Goal: Information Seeking & Learning: Learn about a topic

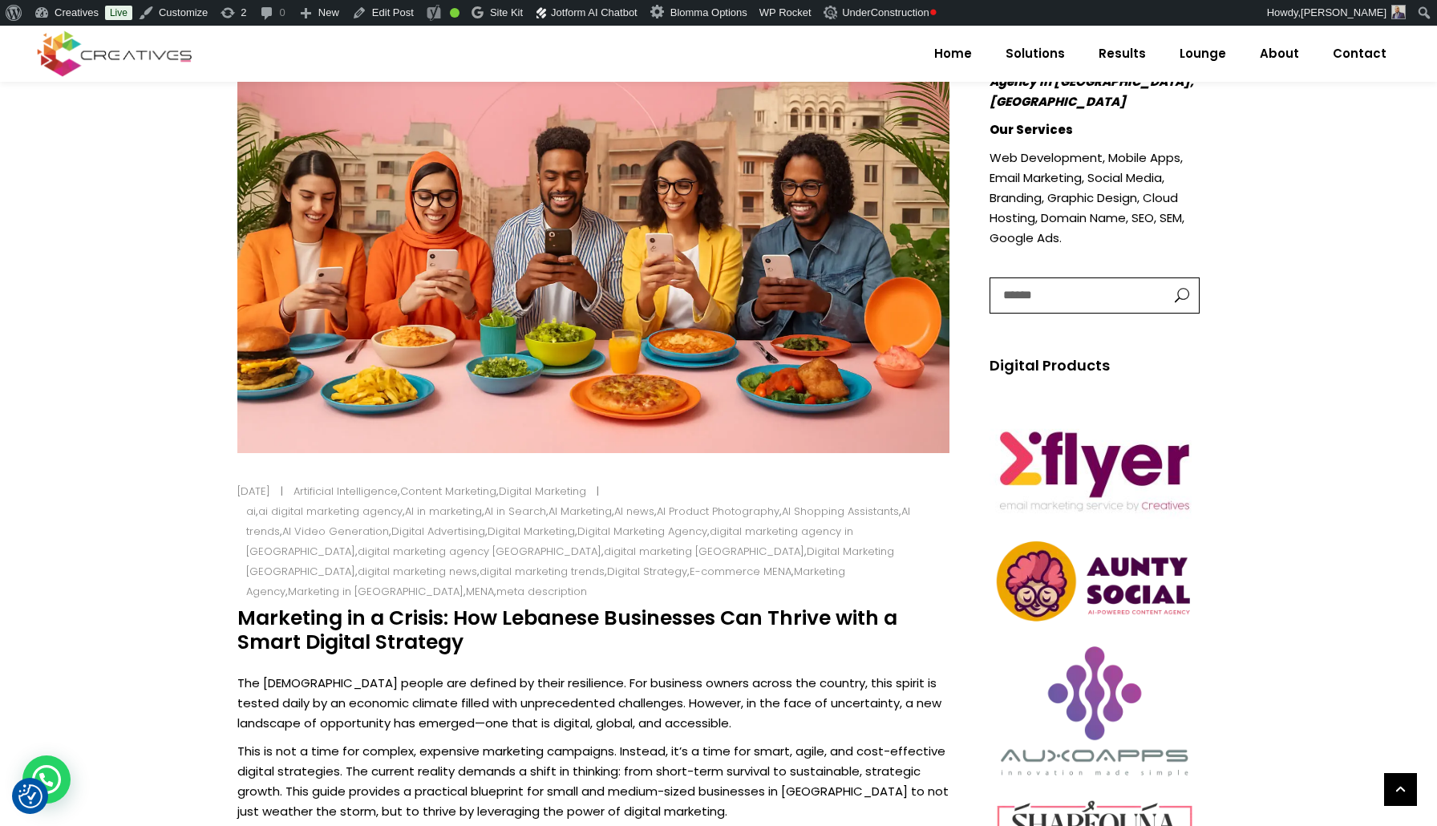
scroll to position [540, 0]
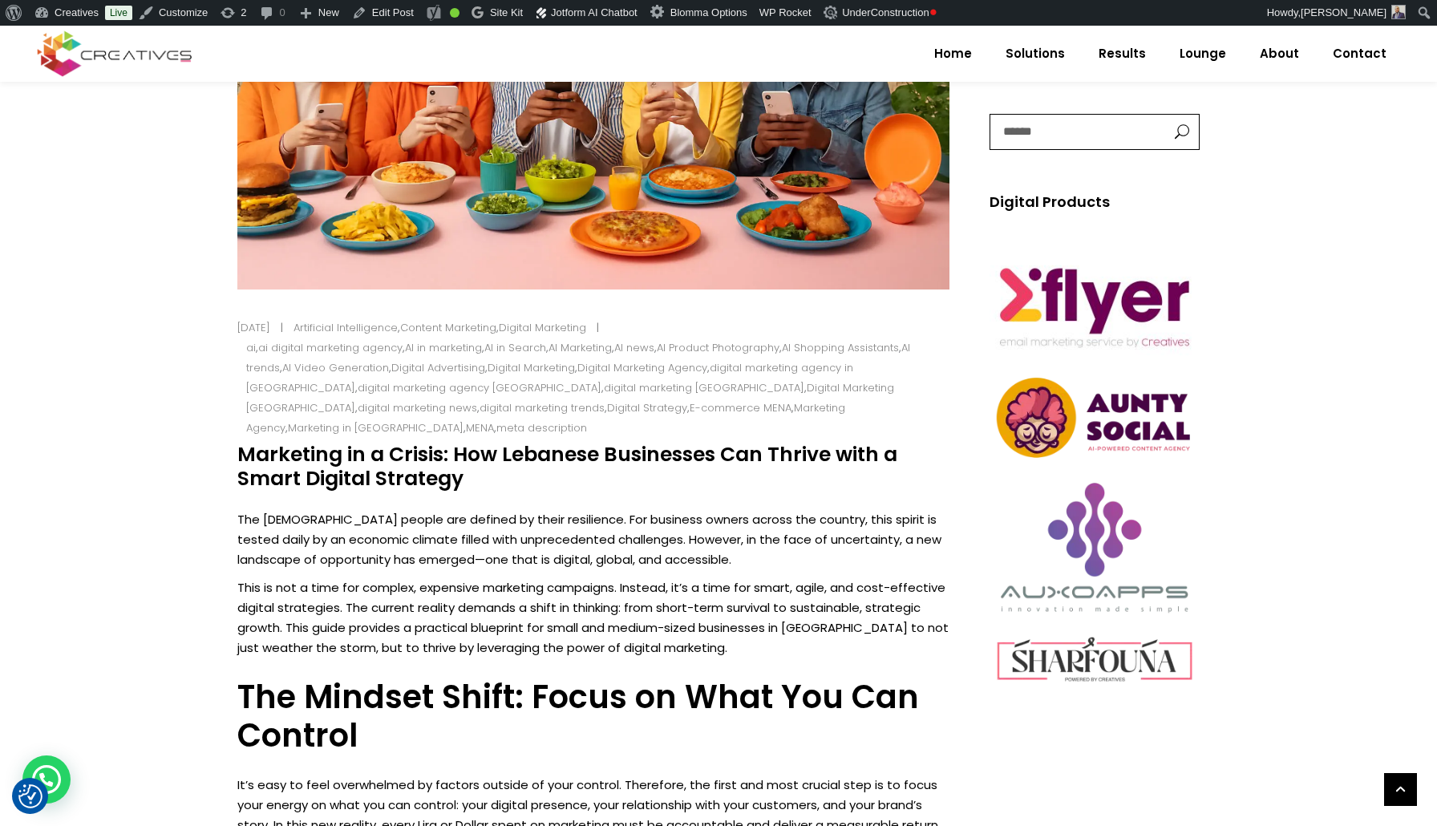
drag, startPoint x: 239, startPoint y: 434, endPoint x: 461, endPoint y: 453, distance: 223.0
click at [461, 453] on h4 "Marketing in a Crisis: How Lebanese Businesses Can Thrive with a Smart Digital …" at bounding box center [593, 467] width 712 height 48
copy h4 "Marketing in a Crisis: How Lebanese Businesses Can Thrive with a Smart Digital …"
click at [255, 509] on p "The [DEMOGRAPHIC_DATA] people are defined by their resilience. For business own…" at bounding box center [593, 539] width 712 height 60
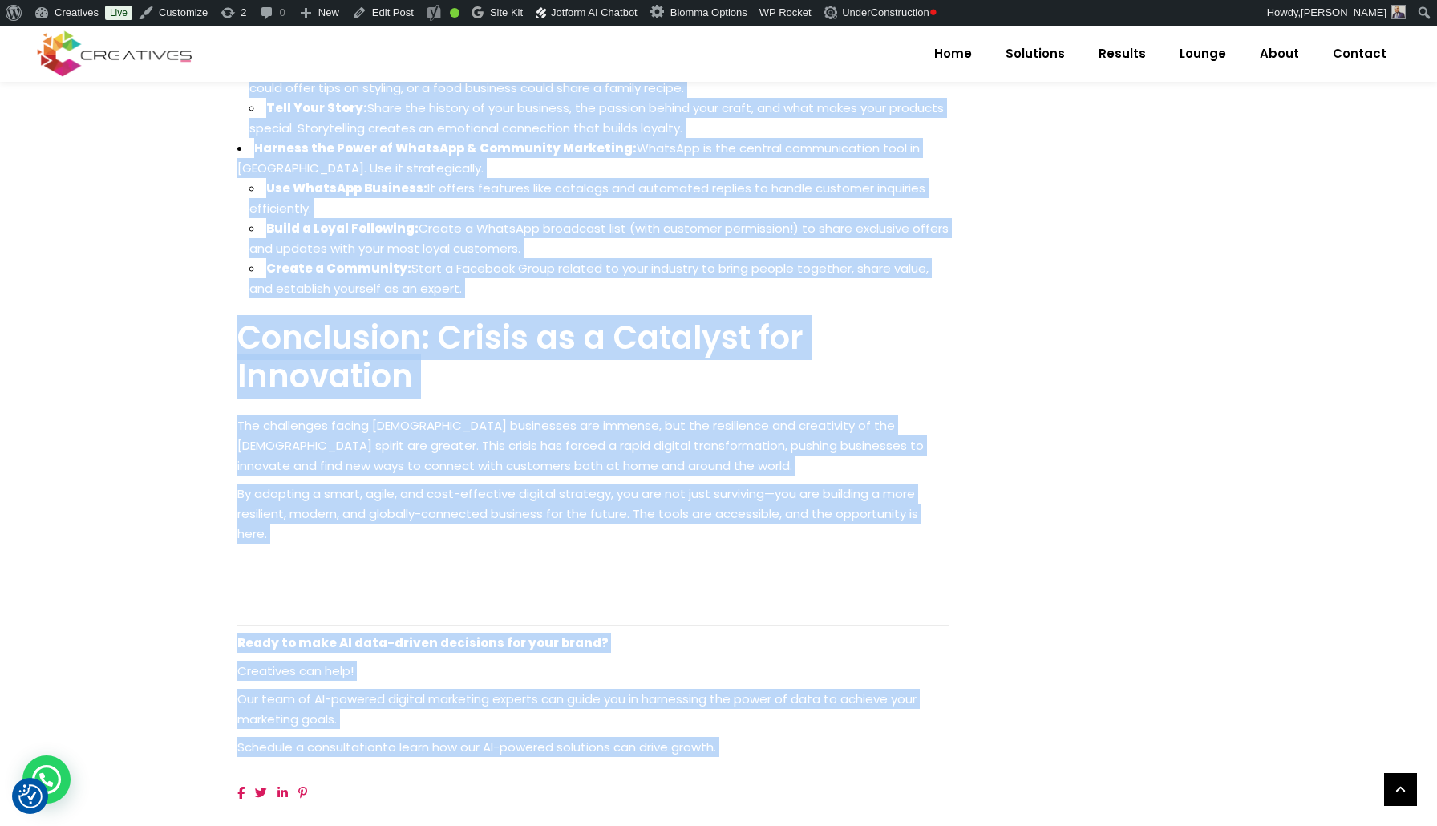
scroll to position [2322, 0]
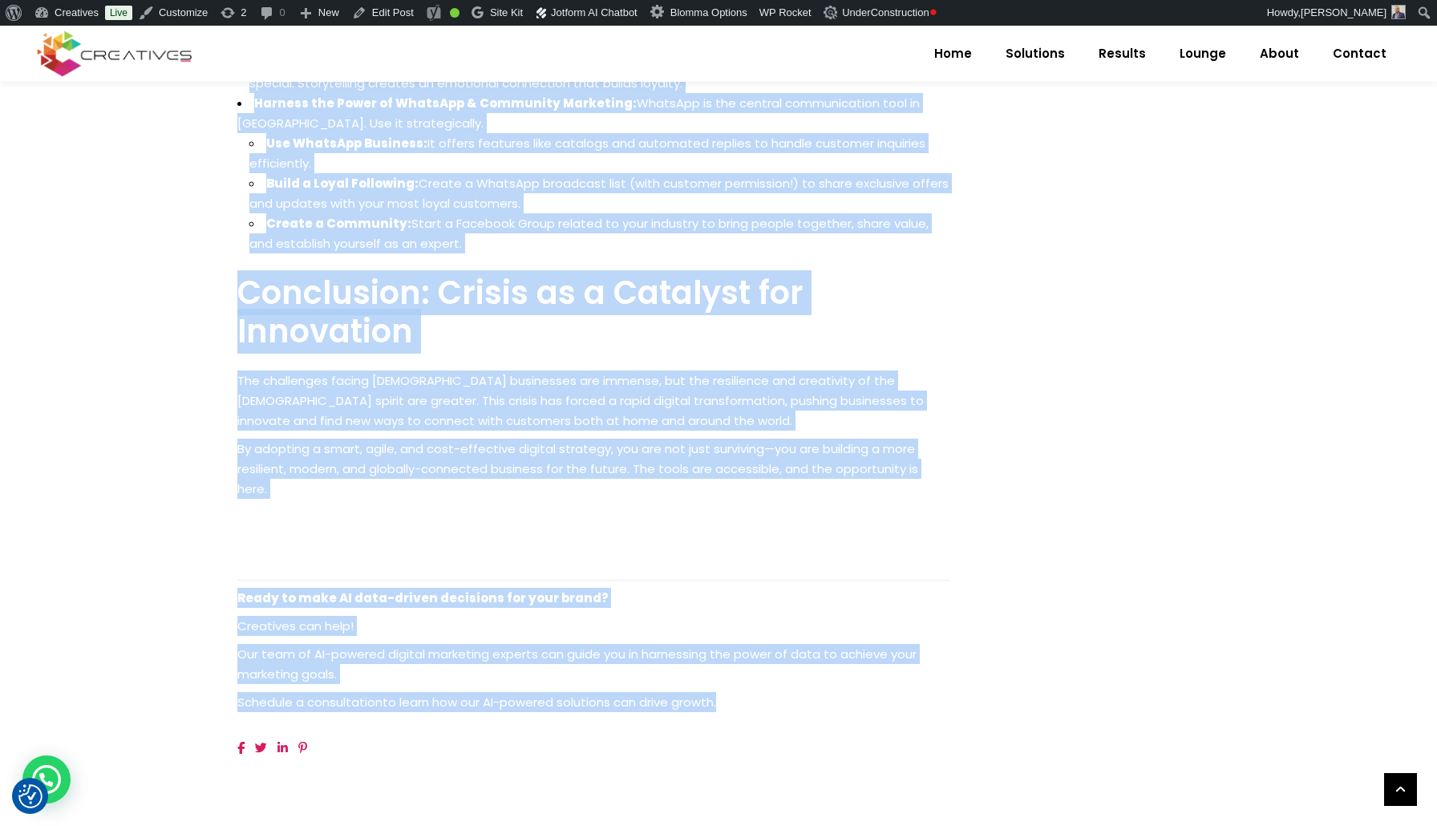
drag, startPoint x: 255, startPoint y: 500, endPoint x: 815, endPoint y: 630, distance: 574.7
copy div "The Lebanese people are defined by their resilience. For business owners across…"
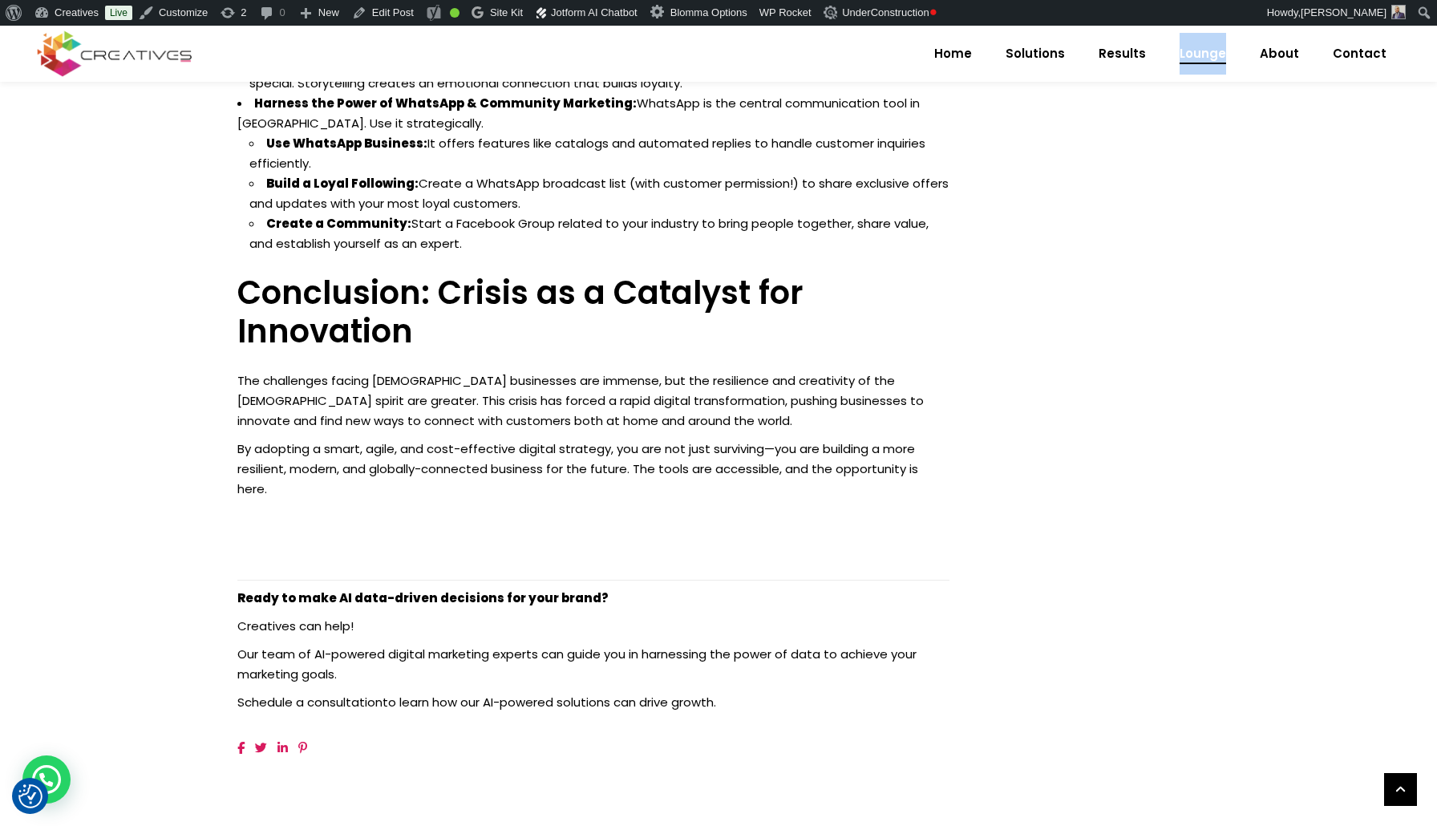
click at [1206, 59] on span "Lounge" at bounding box center [1203, 54] width 47 height 42
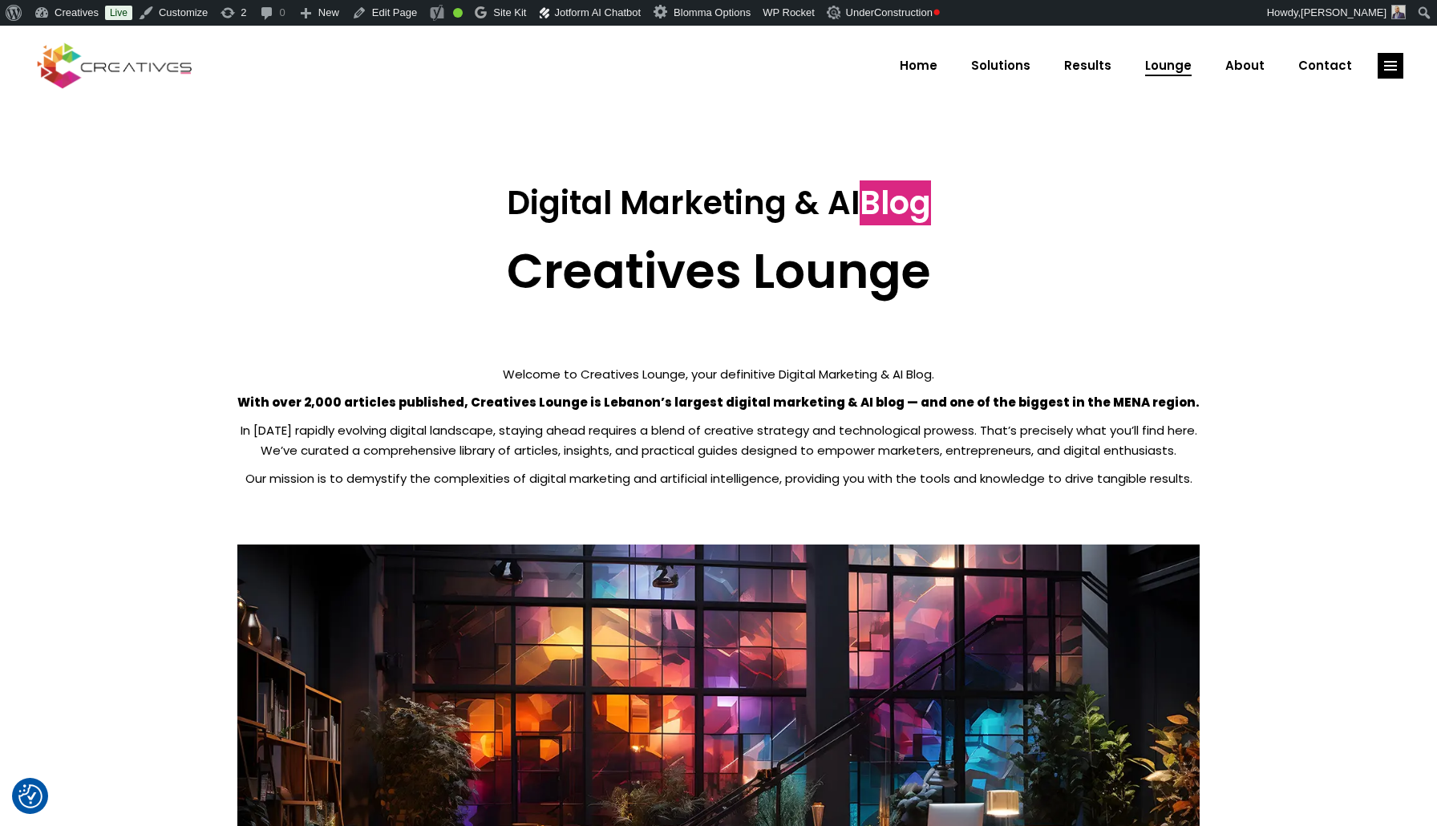
click at [342, 406] on strong "With over 2,000 articles published, Creatives Lounge is Lebanon’s largest digit…" at bounding box center [718, 402] width 962 height 17
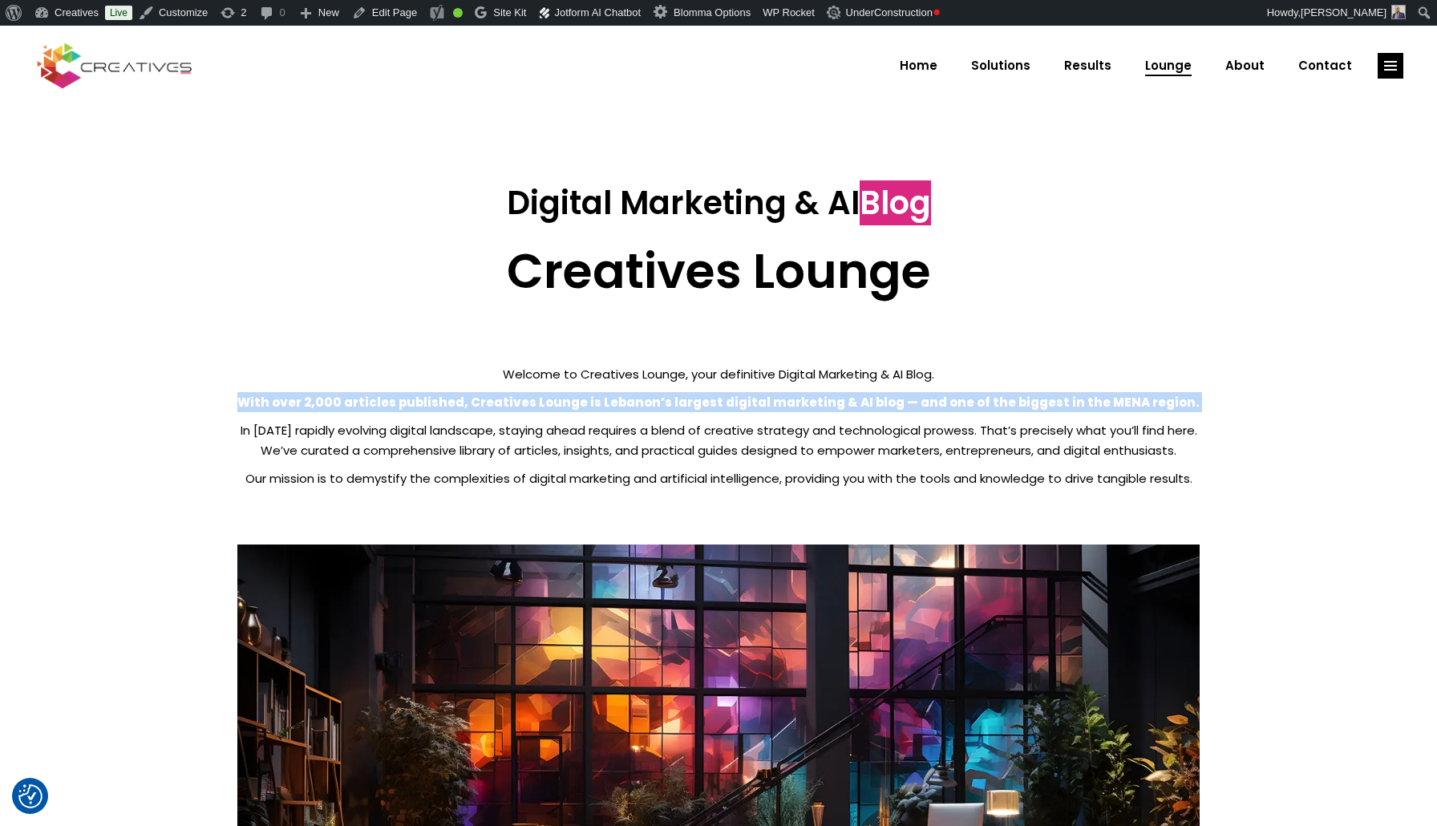
click at [342, 406] on strong "With over 2,000 articles published, Creatives Lounge is Lebanon’s largest digit…" at bounding box center [718, 402] width 962 height 17
copy div "With over 2,000 articles published, Creatives Lounge is Lebanon’s largest digit…"
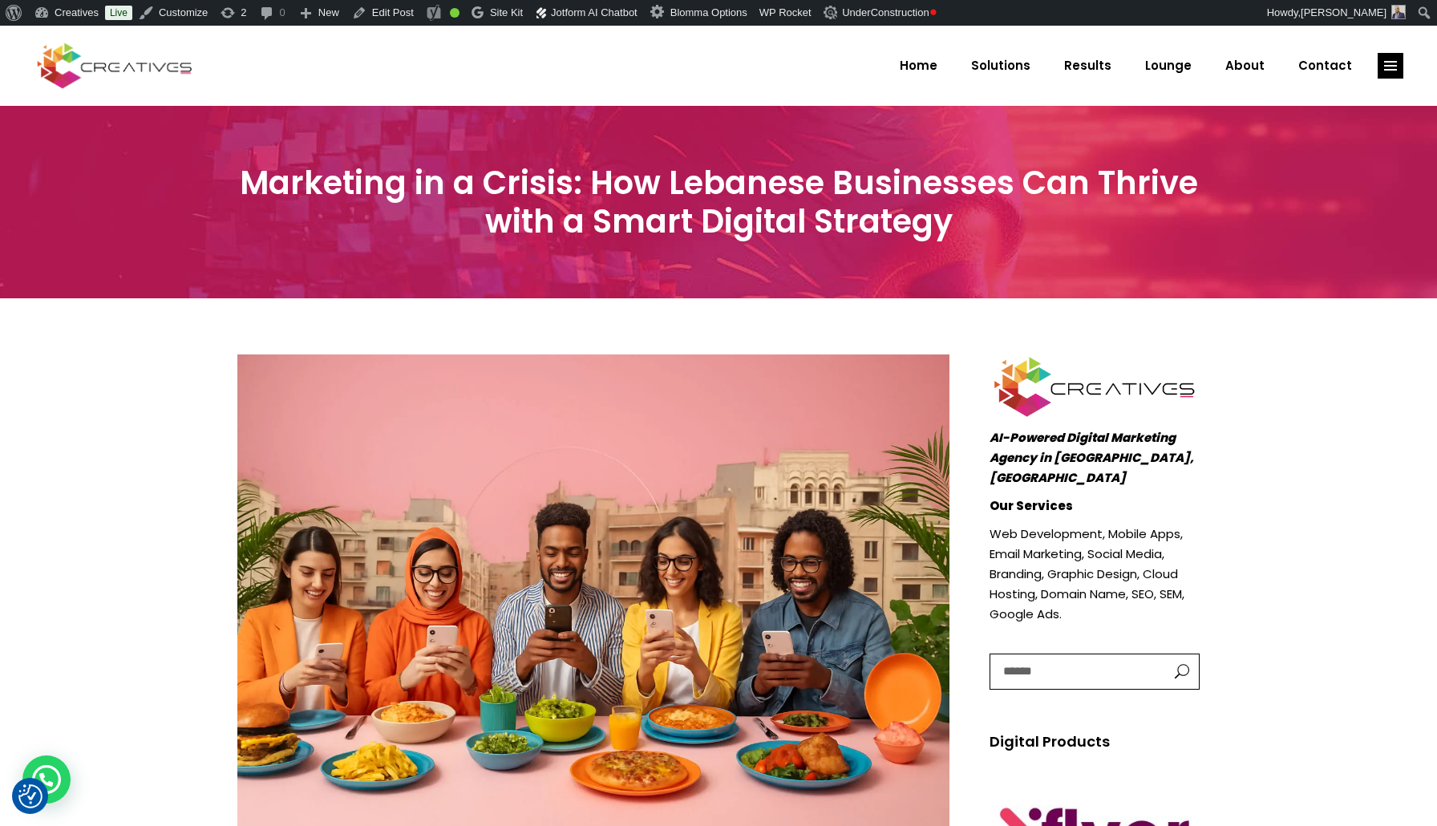
scroll to position [26, 0]
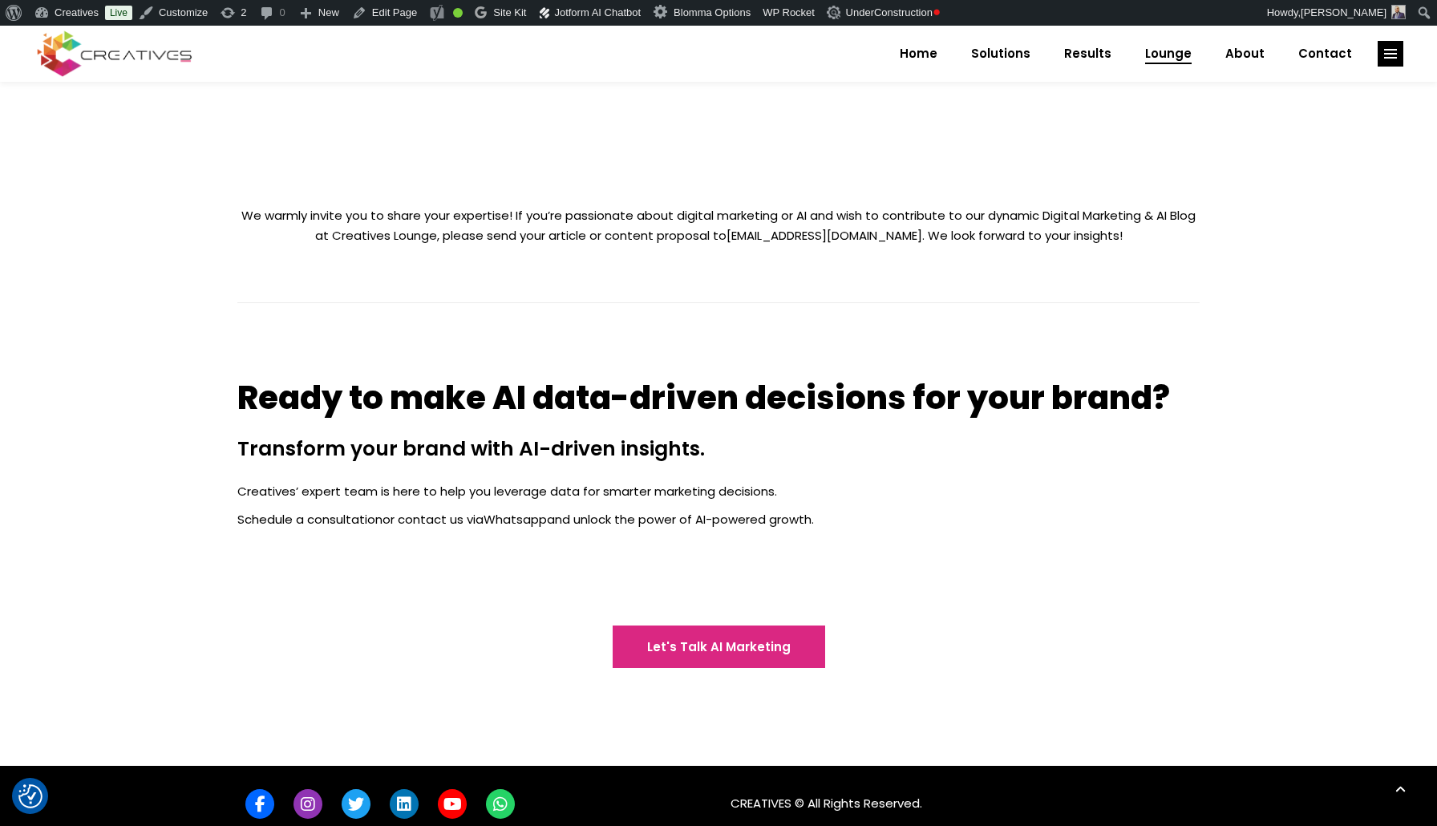
scroll to position [1079, 0]
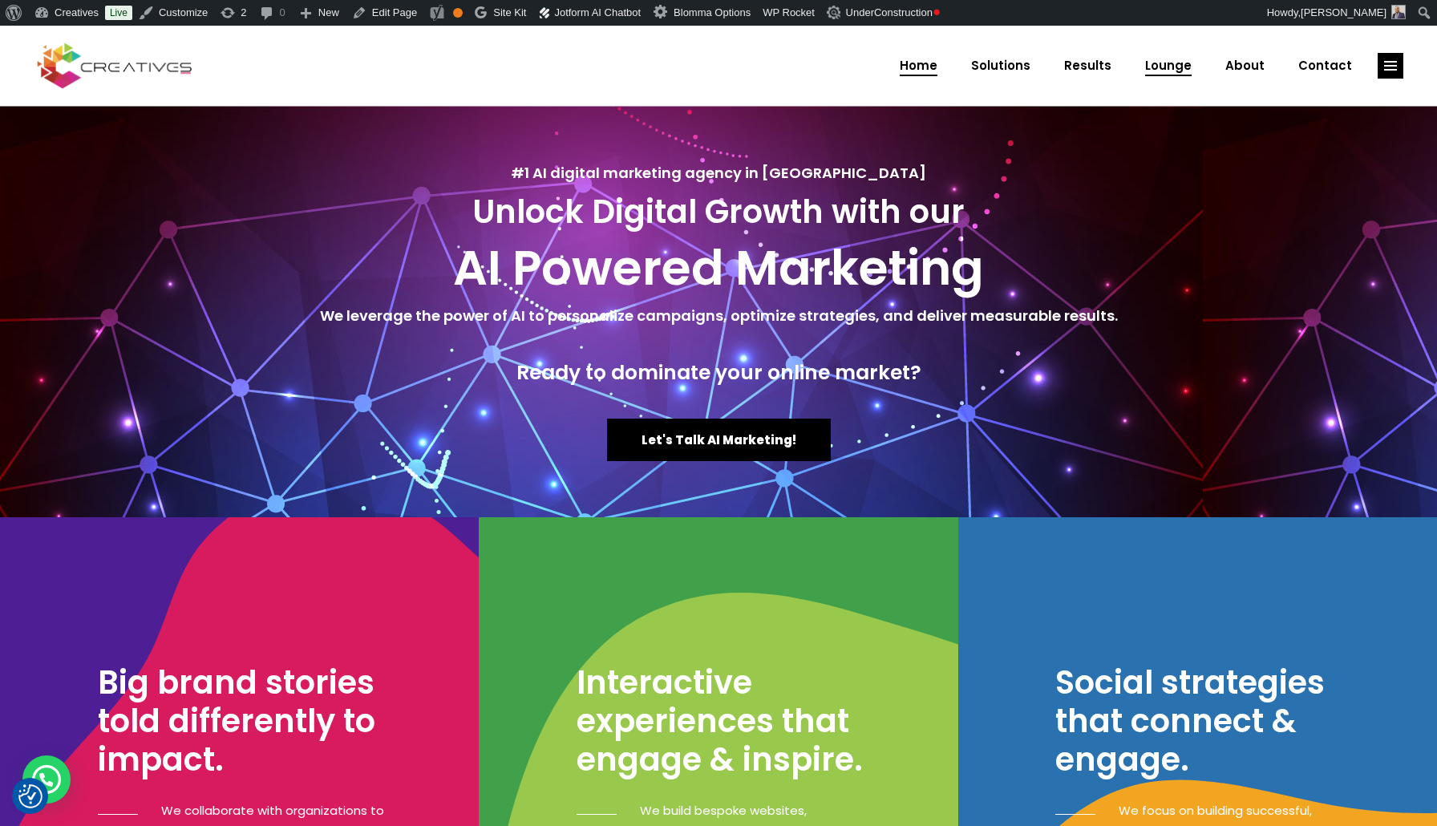
click at [1187, 58] on span "Lounge" at bounding box center [1168, 66] width 47 height 42
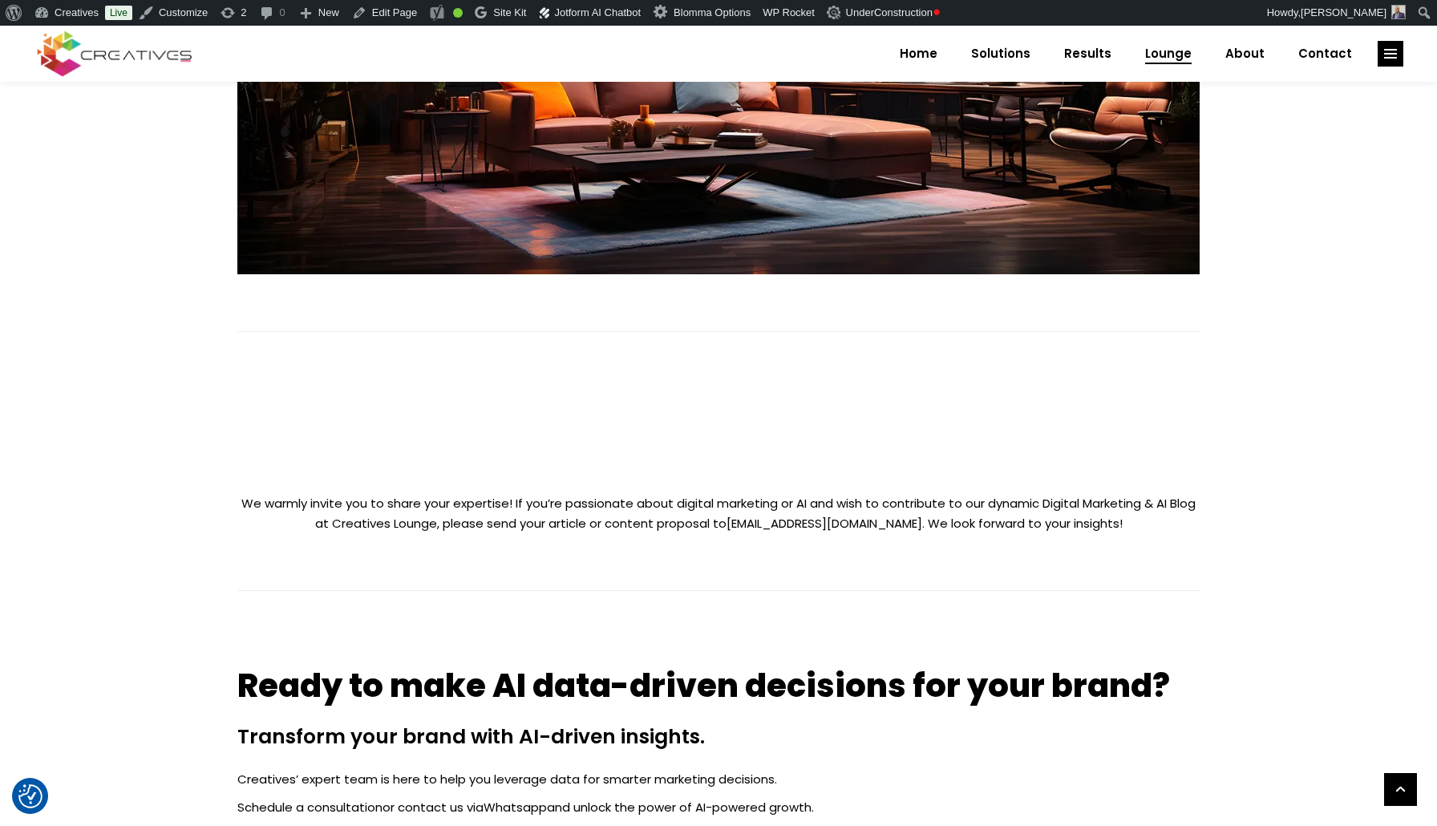
scroll to position [767, 0]
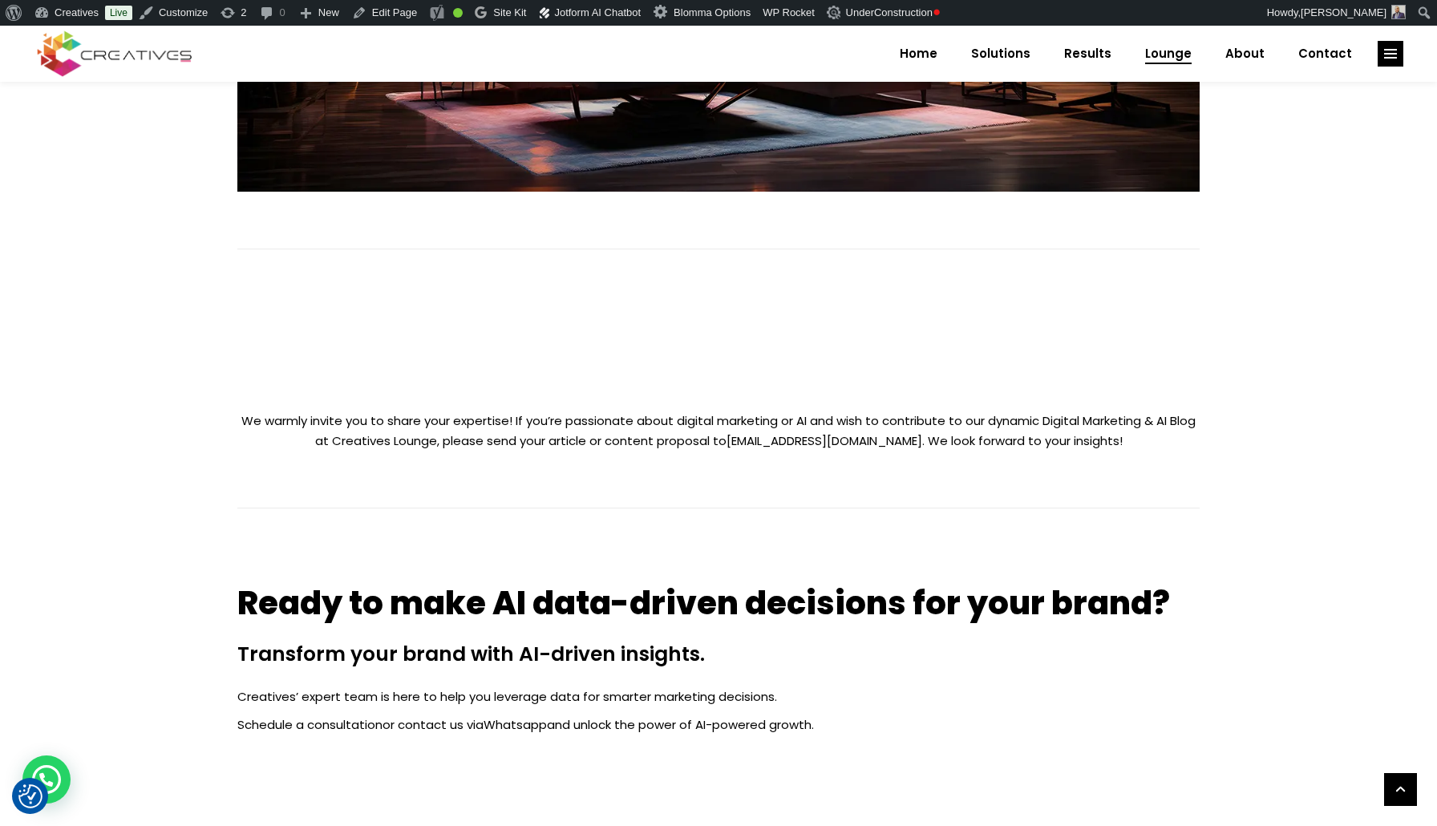
scroll to position [851, 0]
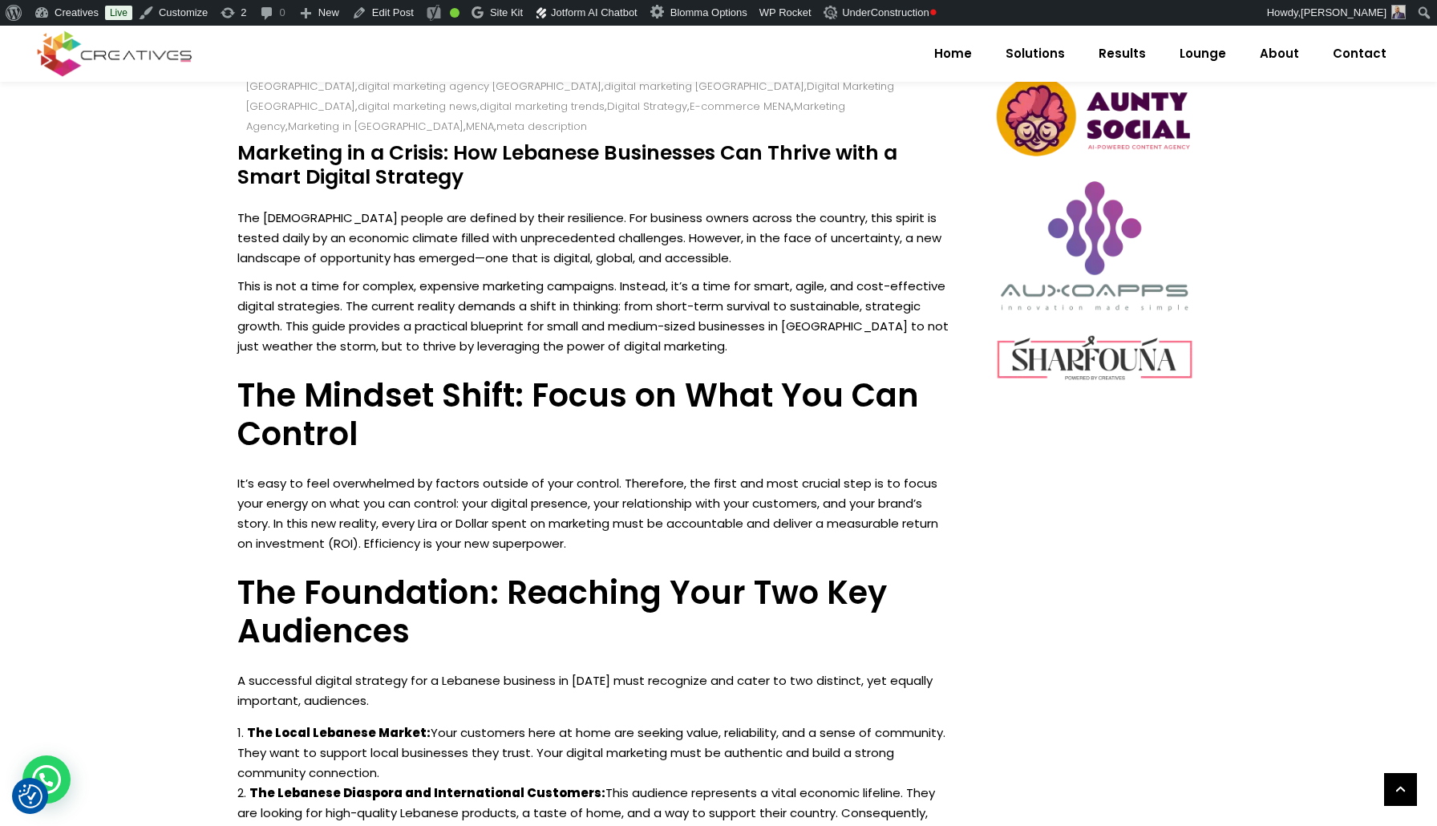
scroll to position [839, 0]
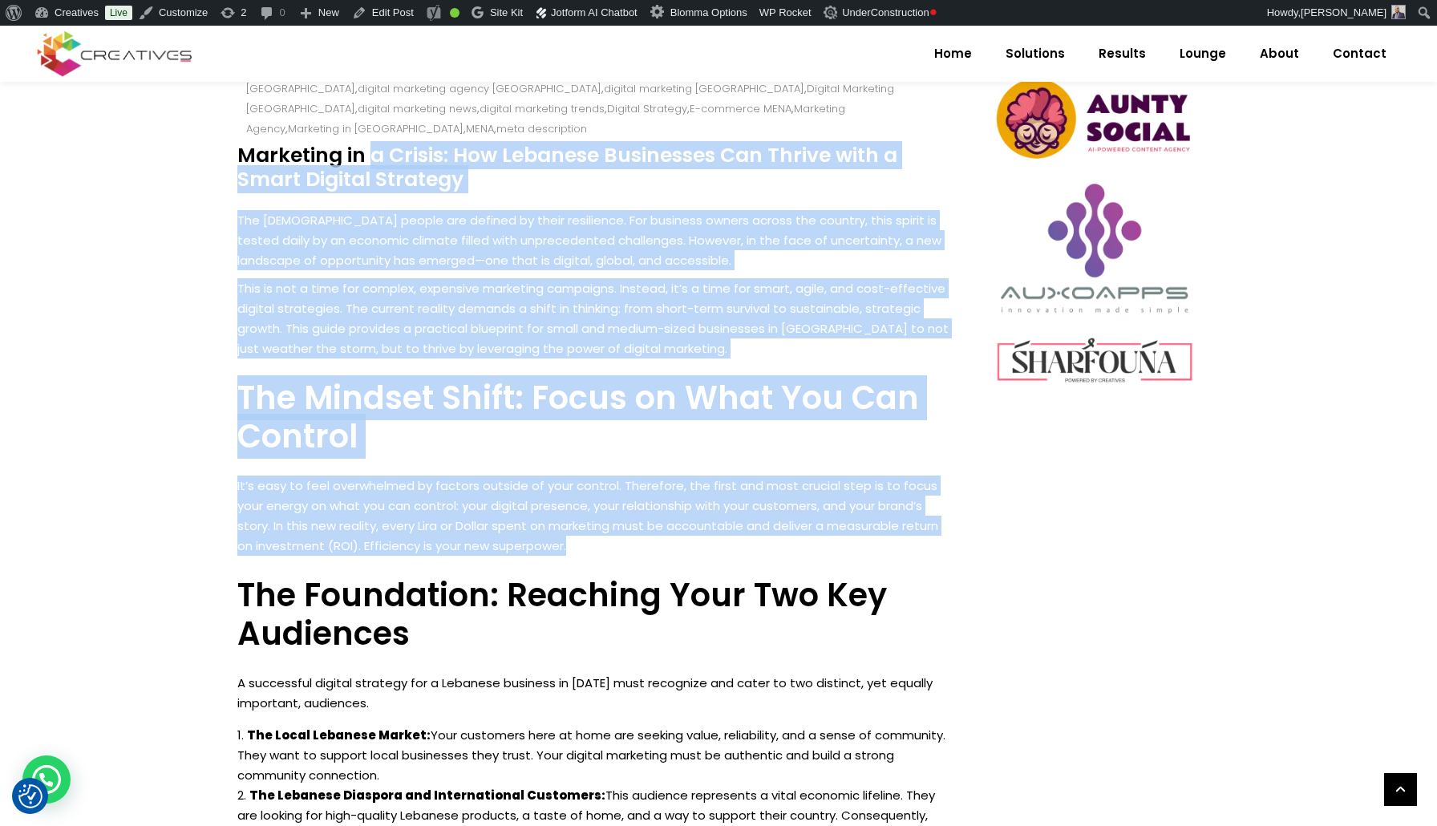
drag, startPoint x: 242, startPoint y: 135, endPoint x: 636, endPoint y: 517, distance: 549.0
copy div "Loremipsu do s Ametco: Adi Elitsedd Eiusmodtem Inc Utlabo etdo m Aliqu Enimadm …"
